Goal: Task Accomplishment & Management: Manage account settings

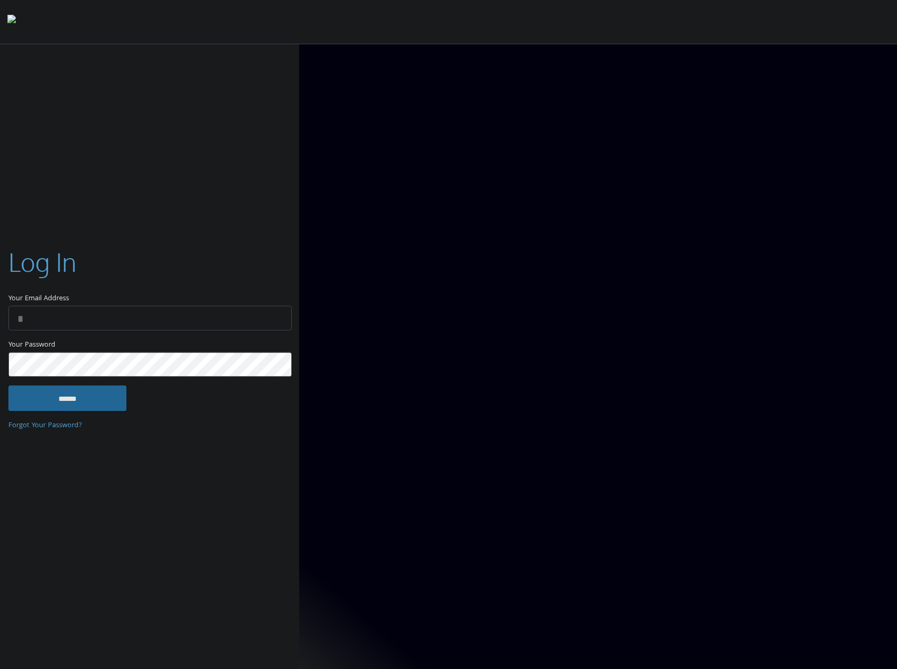
type input "**********"
click at [76, 395] on input "******" at bounding box center [67, 397] width 118 height 25
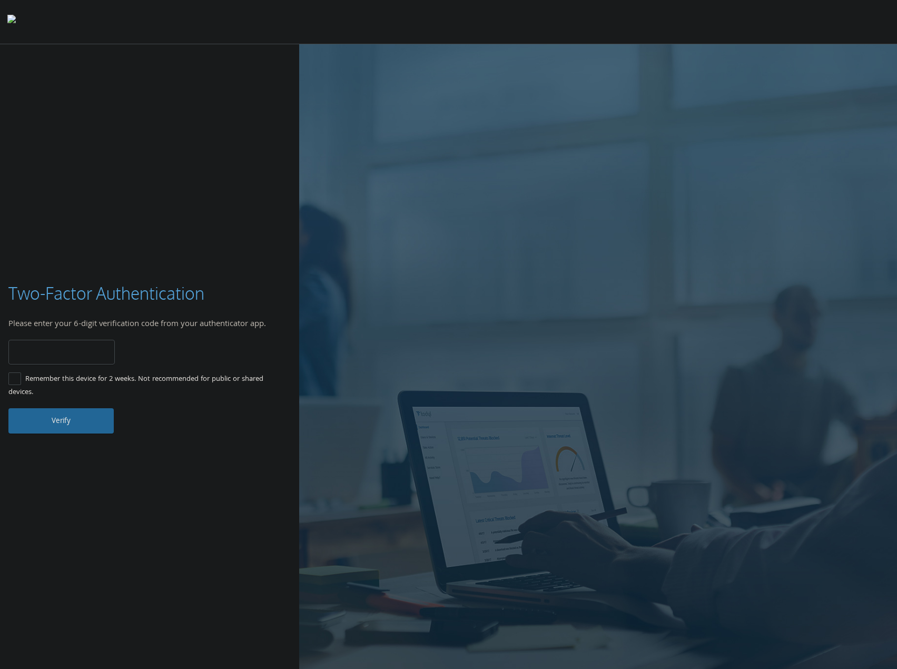
type input "******"
